Goal: Task Accomplishment & Management: Use online tool/utility

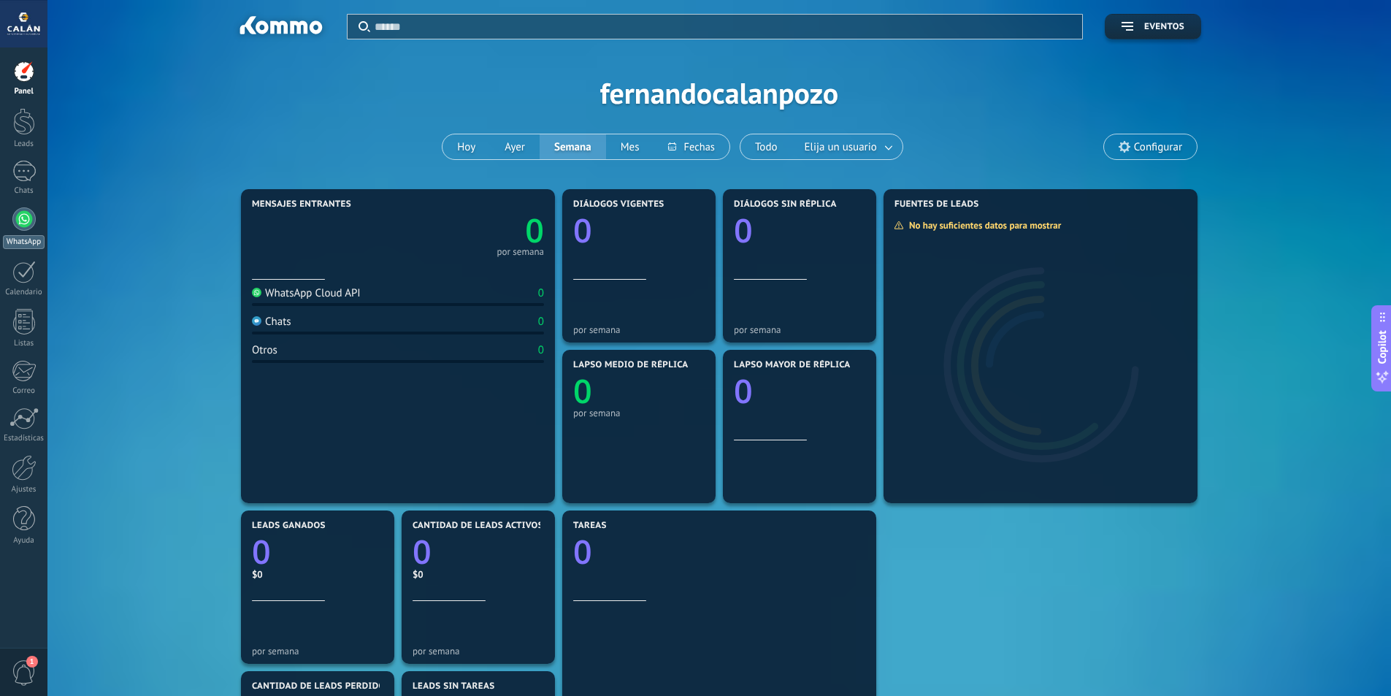
click at [20, 221] on div at bounding box center [23, 218] width 23 height 23
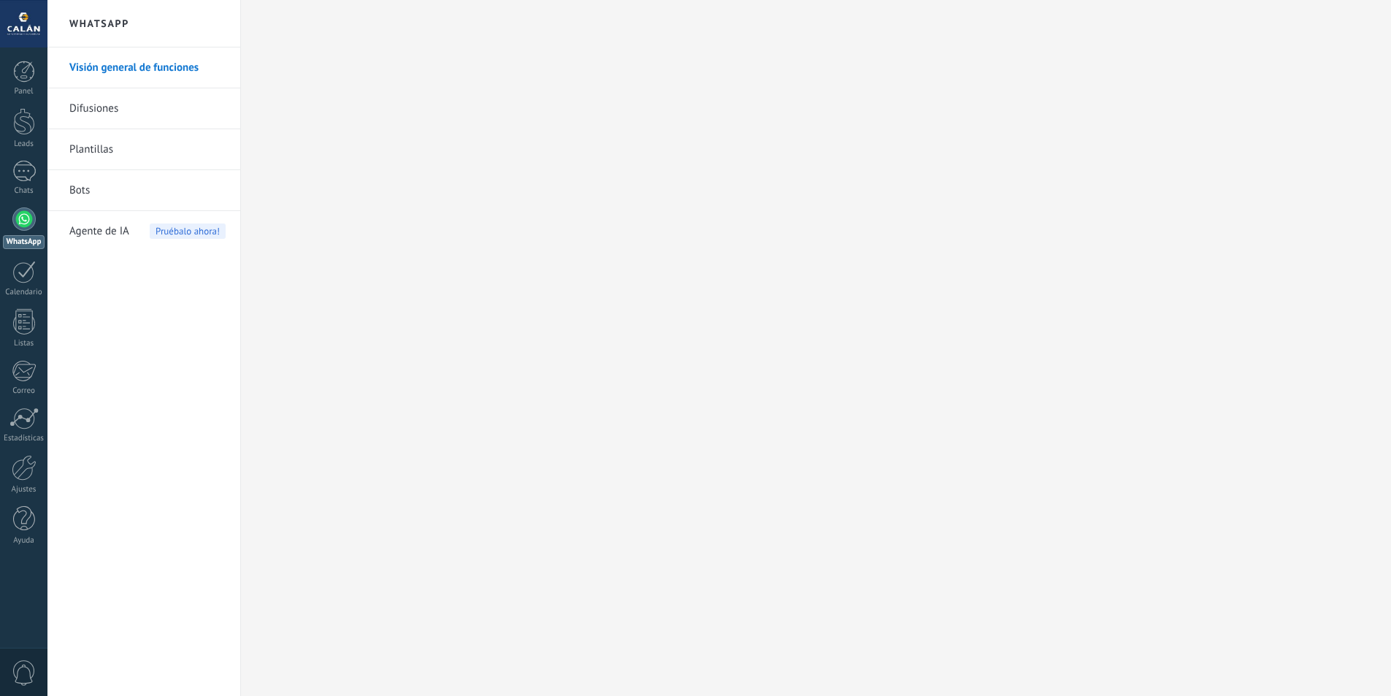
scroll to position [103, 0]
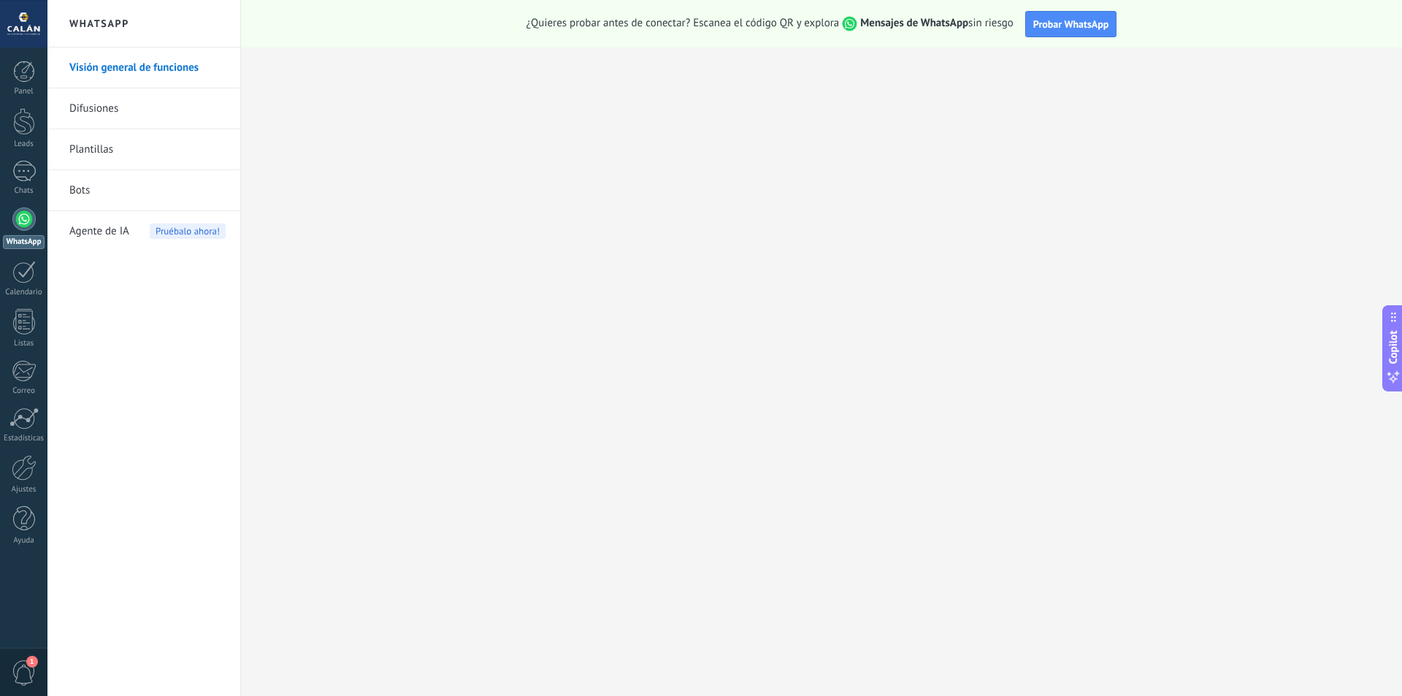
click at [844, 23] on span "Mensajes de WhatsApp" at bounding box center [903, 23] width 129 height 14
click at [1096, 18] on span "Probar WhatsApp" at bounding box center [1072, 24] width 76 height 13
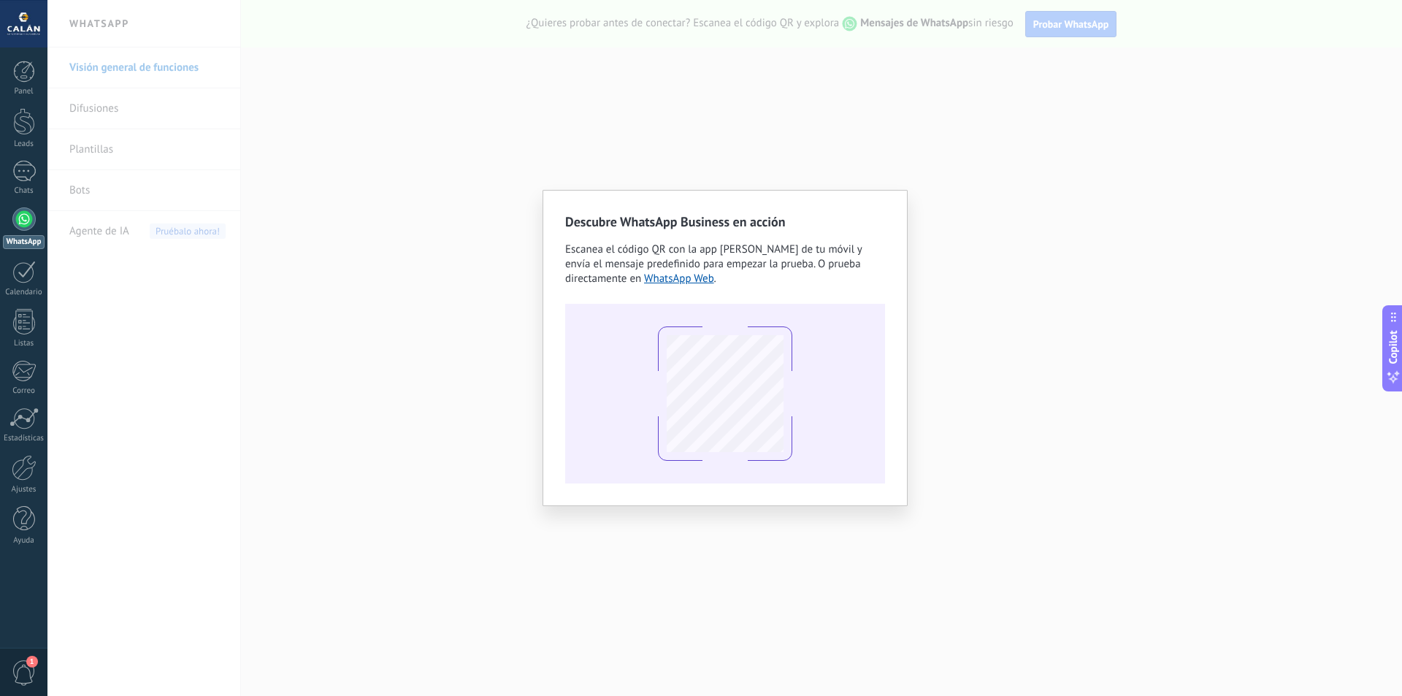
click at [1015, 276] on div "Descubre WhatsApp Business en acción Escanea el código QR con la app de cámara …" at bounding box center [724, 348] width 1355 height 696
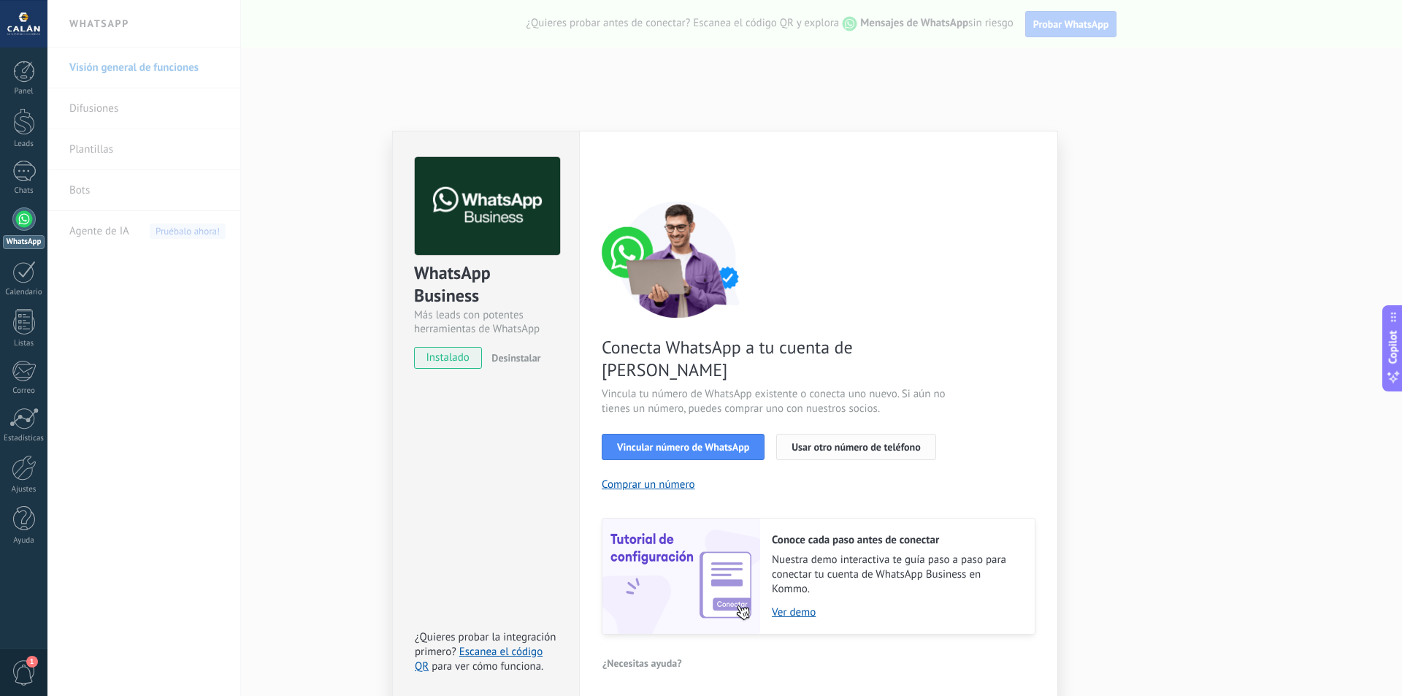
click at [798, 442] on span "Usar otro número de teléfono" at bounding box center [856, 447] width 129 height 10
